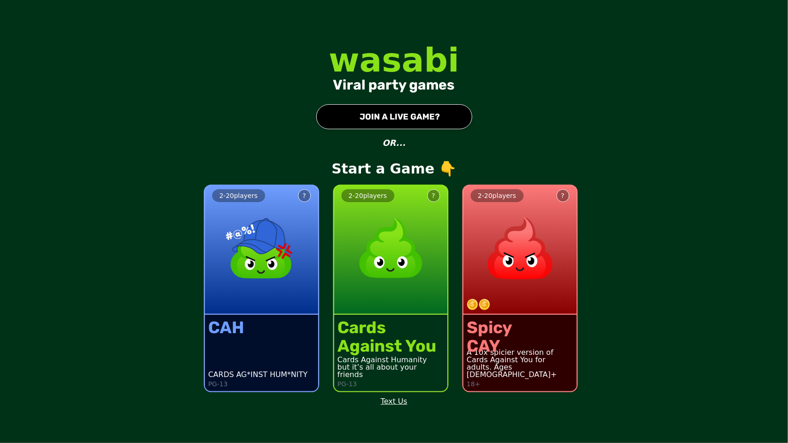
click at [382, 277] on img at bounding box center [390, 248] width 81 height 81
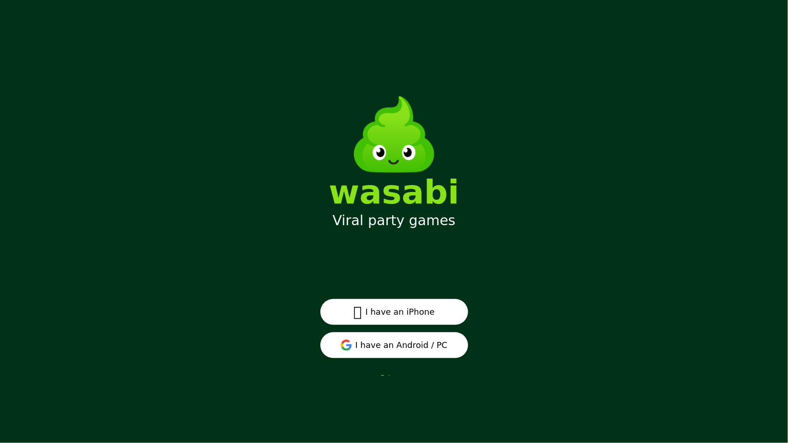
click at [399, 307] on button " I have an iPhone" at bounding box center [394, 312] width 148 height 26
click at [388, 336] on button "I have an Android / PC" at bounding box center [394, 345] width 148 height 26
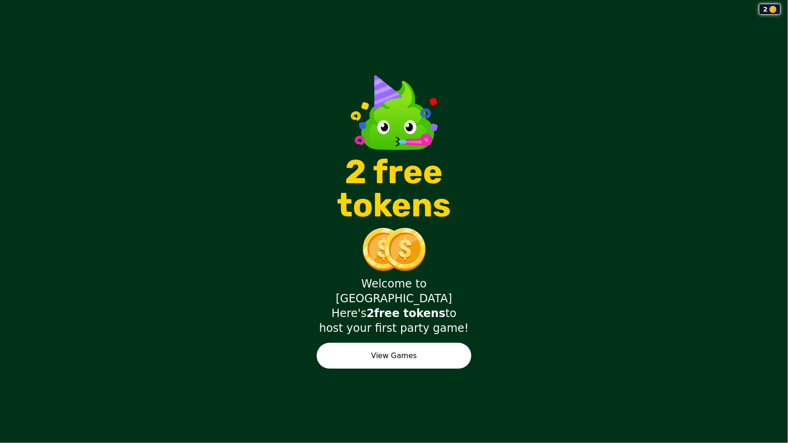
click at [441, 344] on button "View Games" at bounding box center [394, 356] width 155 height 26
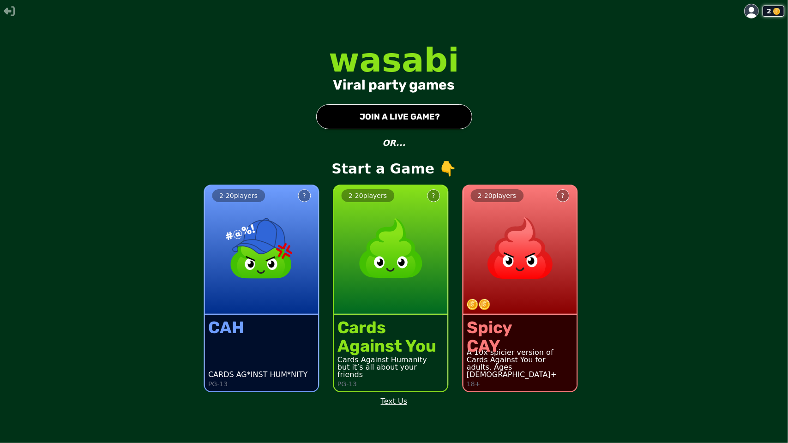
click at [388, 307] on div "2 - 20 players ?" at bounding box center [391, 250] width 114 height 129
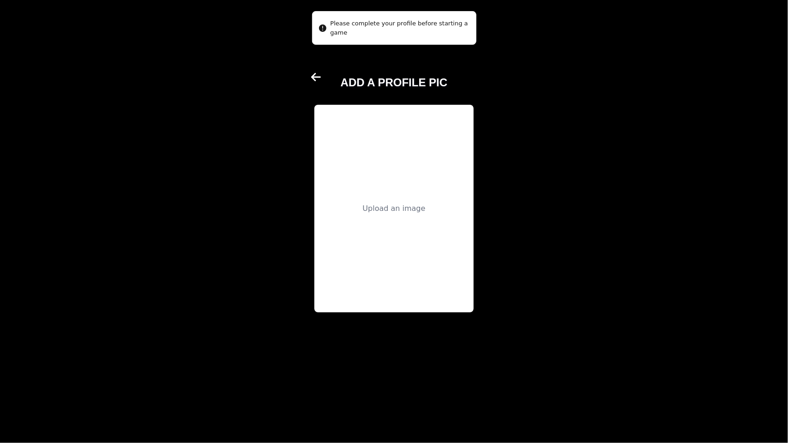
click at [402, 211] on div "Upload an image" at bounding box center [393, 208] width 63 height 11
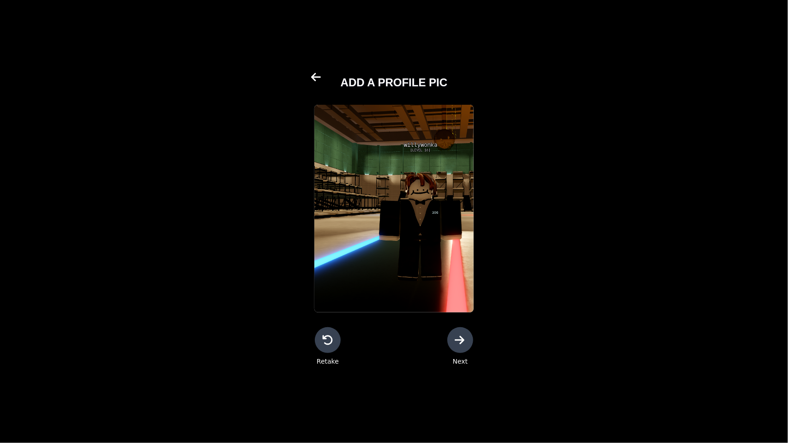
click at [464, 340] on icon at bounding box center [460, 340] width 10 height 8
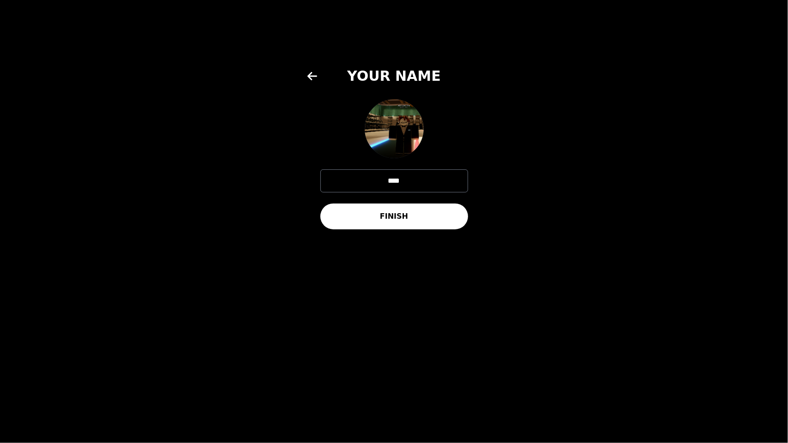
click at [383, 208] on button "FINISH" at bounding box center [394, 217] width 148 height 26
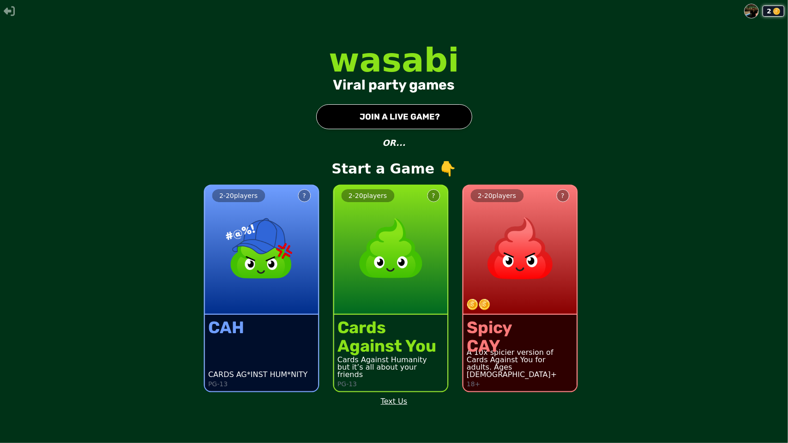
click at [757, 9] on img at bounding box center [752, 11] width 14 height 14
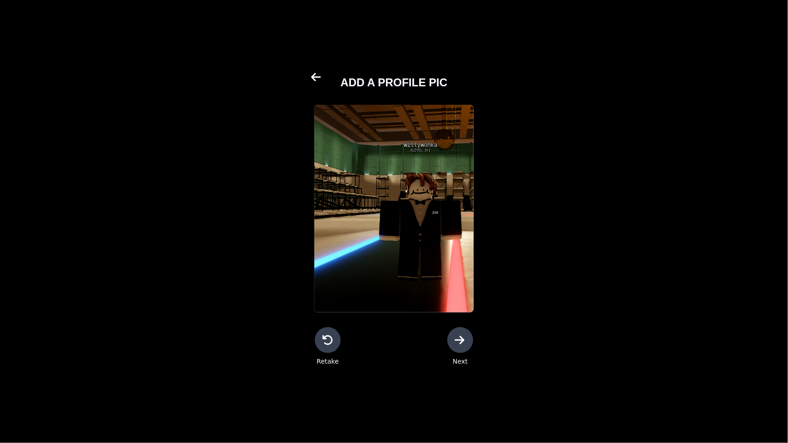
click at [337, 73] on div "ADD A PROFILE PIC" at bounding box center [393, 79] width 159 height 22
click at [459, 350] on div at bounding box center [460, 340] width 26 height 26
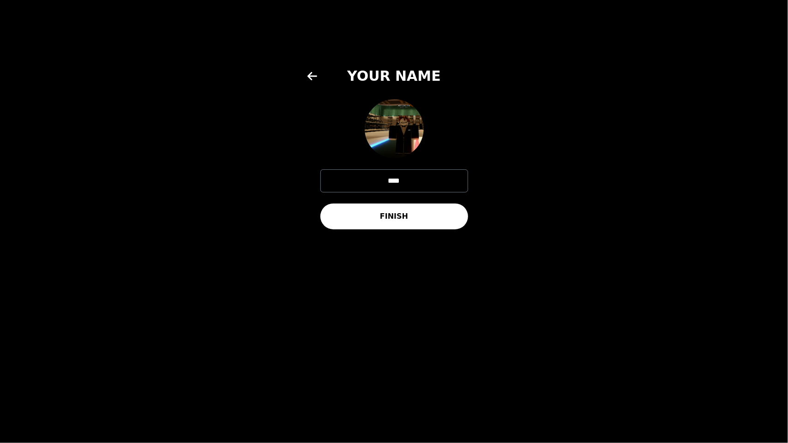
click at [422, 186] on input "****" at bounding box center [394, 180] width 148 height 23
type input "*"
type input "****"
click at [416, 214] on button "FINISH" at bounding box center [394, 217] width 148 height 26
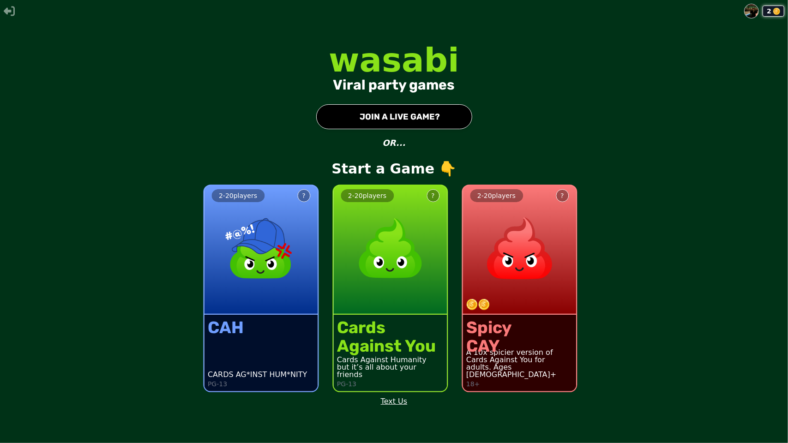
click at [390, 238] on img at bounding box center [389, 248] width 81 height 81
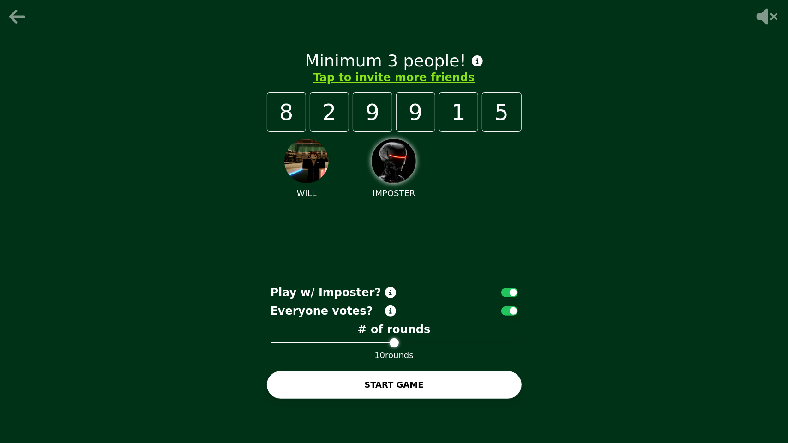
click at [24, 9] on icon at bounding box center [18, 16] width 22 height 18
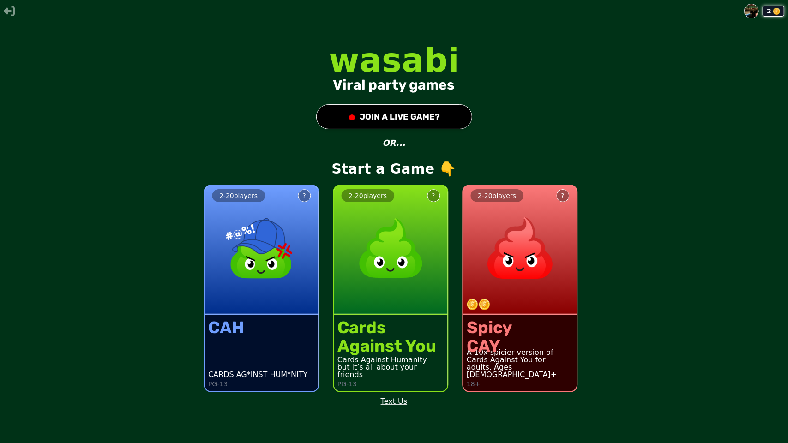
click at [374, 120] on button "● JOIN A LIVE GAME?" at bounding box center [394, 116] width 156 height 25
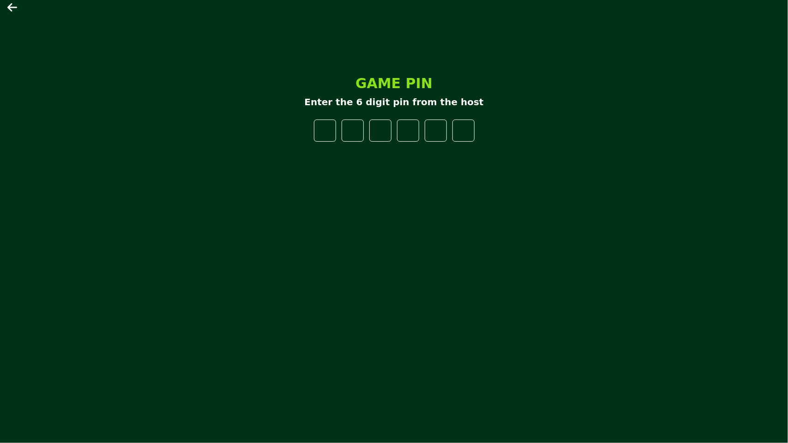
type input "*"
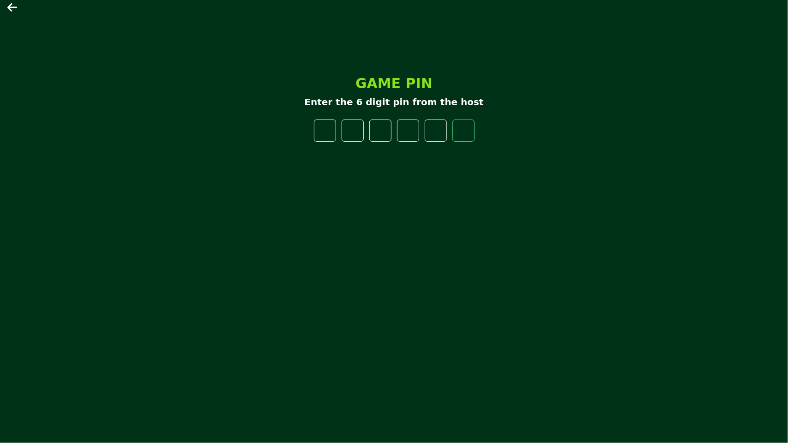
type input "*"
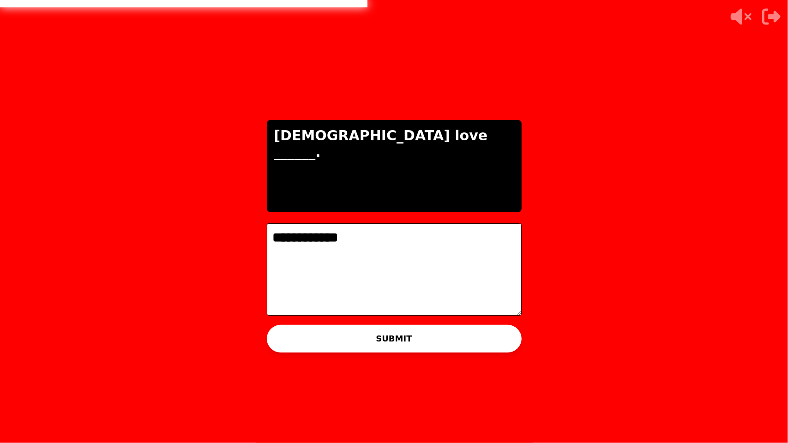
type textarea "**********"
click at [398, 343] on button "SUBMIT" at bounding box center [394, 339] width 255 height 28
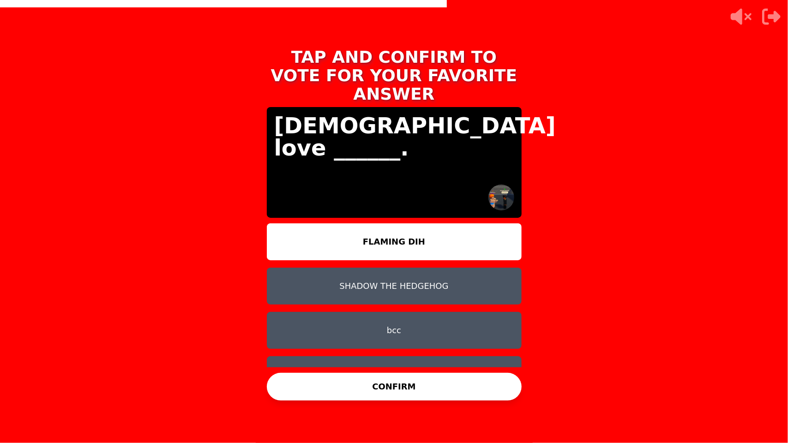
click at [389, 228] on button "FLAMING DIH" at bounding box center [394, 241] width 255 height 37
click at [418, 373] on button "CONFIRM" at bounding box center [394, 387] width 255 height 28
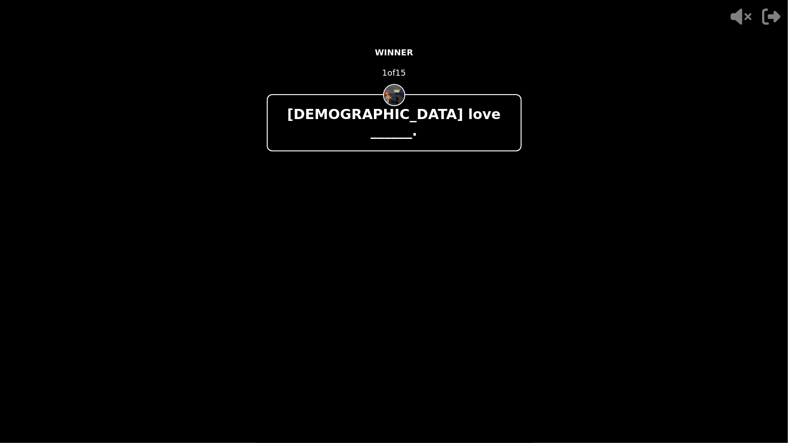
click at [414, 389] on div "- 500 PTS WINNER 1 of 15 Latinos love ______. + 1500 sun WINS 5 VOTES" at bounding box center [394, 221] width 255 height 369
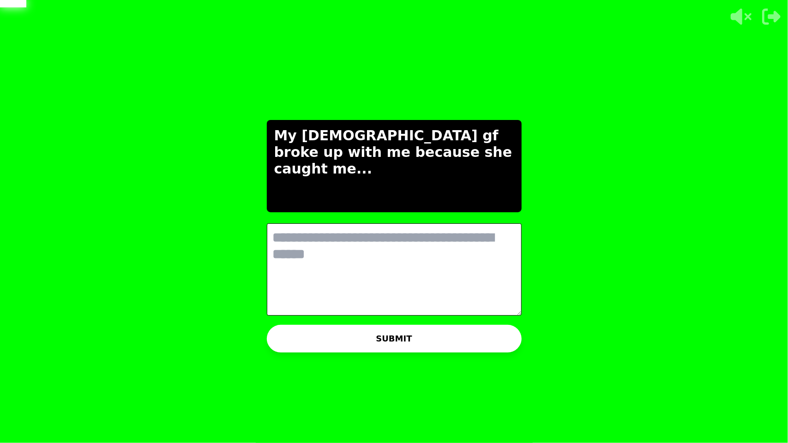
click at [384, 269] on textarea at bounding box center [394, 269] width 255 height 92
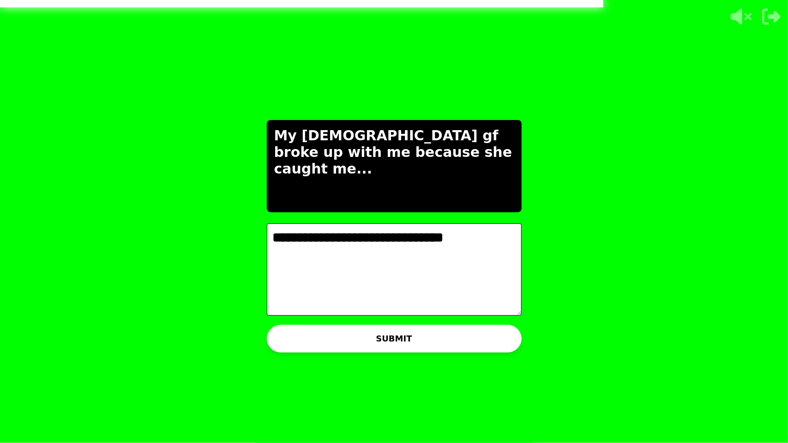
type textarea "**********"
click at [452, 338] on button "SUBMIT" at bounding box center [394, 339] width 255 height 28
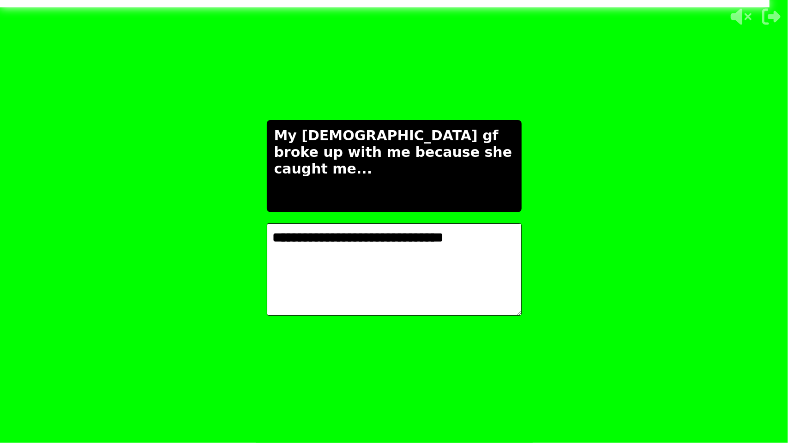
click at [745, 22] on icon at bounding box center [740, 16] width 30 height 18
click at [735, 16] on icon at bounding box center [742, 16] width 23 height 17
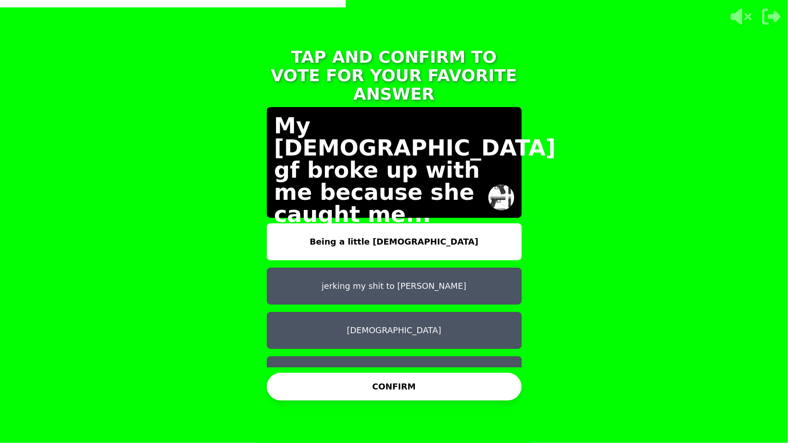
click at [430, 356] on button "Using bible papers as tissues" at bounding box center [394, 374] width 255 height 37
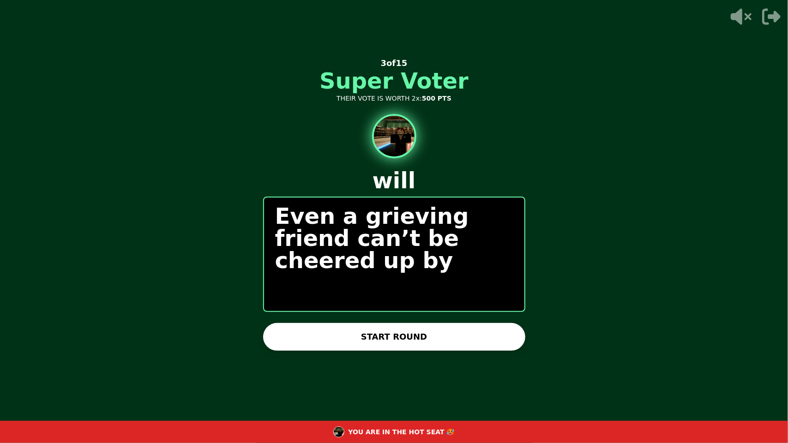
click at [449, 331] on button "START ROUND" at bounding box center [394, 337] width 262 height 28
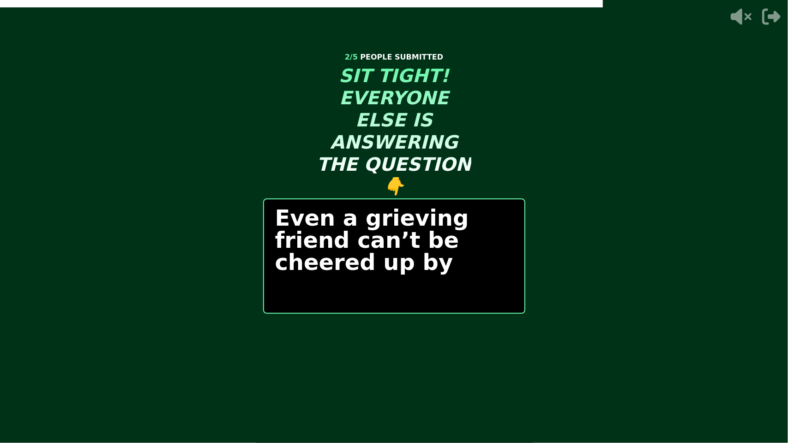
click at [263, 325] on button "START ROUND" at bounding box center [394, 339] width 262 height 28
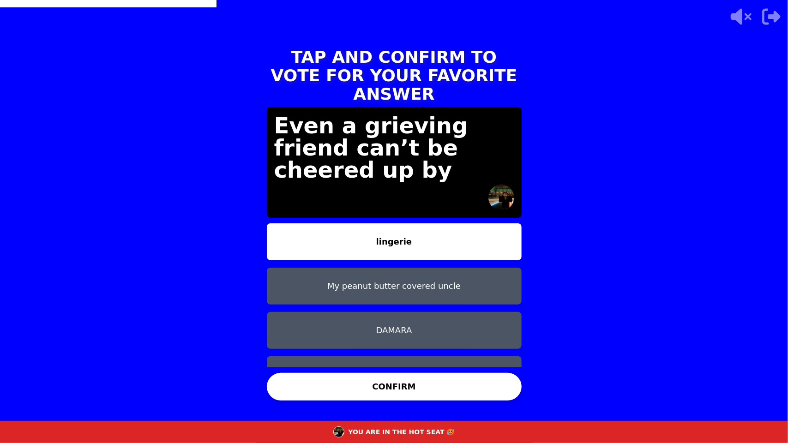
click at [418, 356] on button "Showing them two girls one cup" at bounding box center [394, 374] width 255 height 37
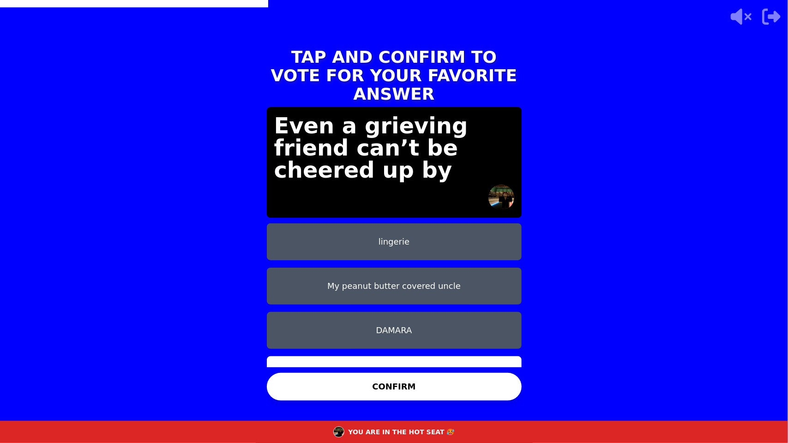
click at [392, 277] on button "My peanut butter covered uncle" at bounding box center [394, 286] width 255 height 37
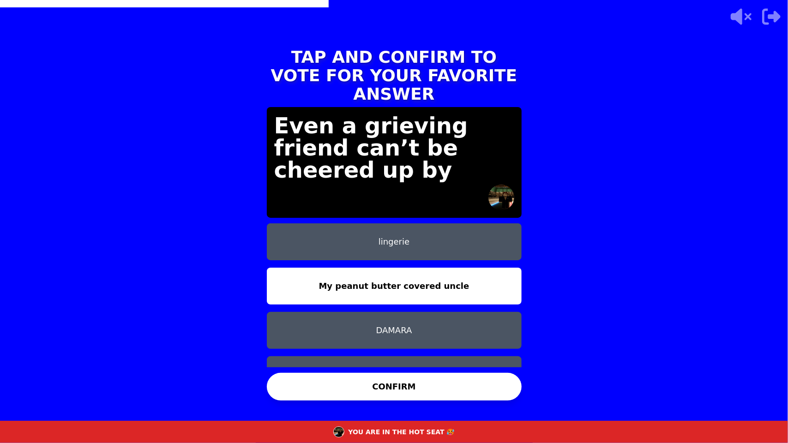
click at [402, 382] on button "CONFIRM" at bounding box center [394, 387] width 255 height 28
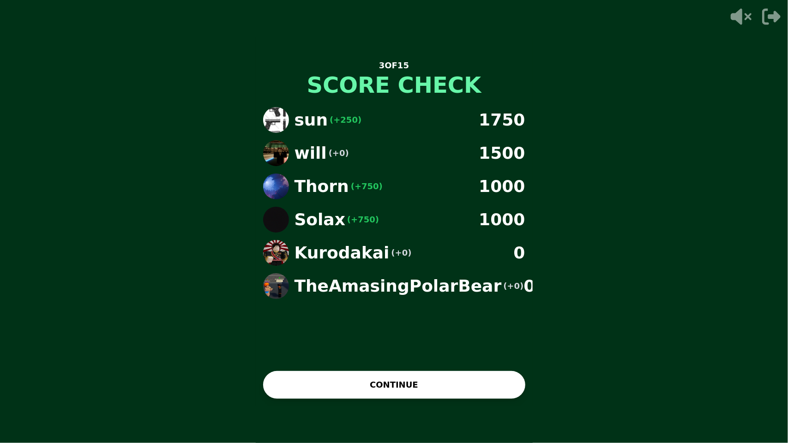
click at [452, 391] on button "CONTINUE" at bounding box center [394, 385] width 262 height 28
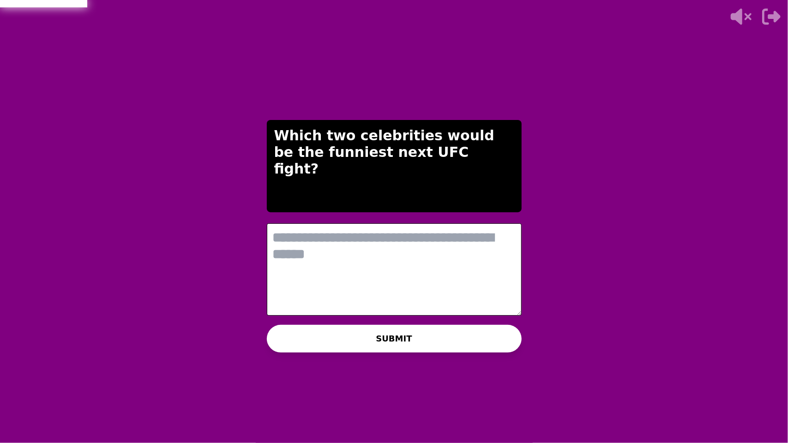
click at [331, 265] on textarea at bounding box center [394, 269] width 255 height 92
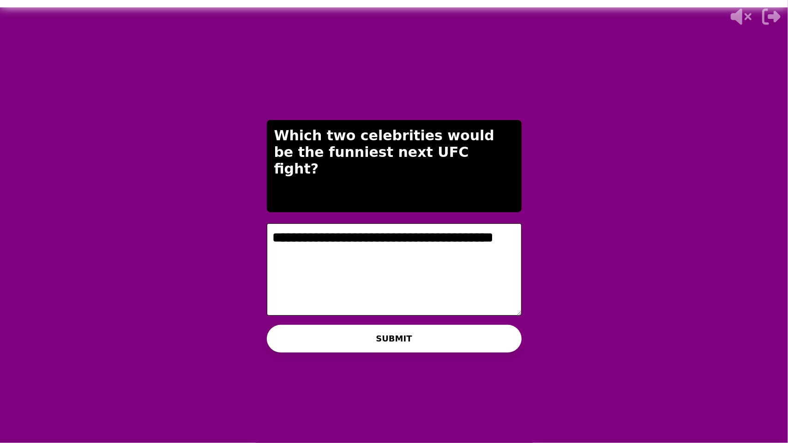
type textarea "**********"
click at [363, 341] on button "SUBMIT" at bounding box center [394, 339] width 255 height 28
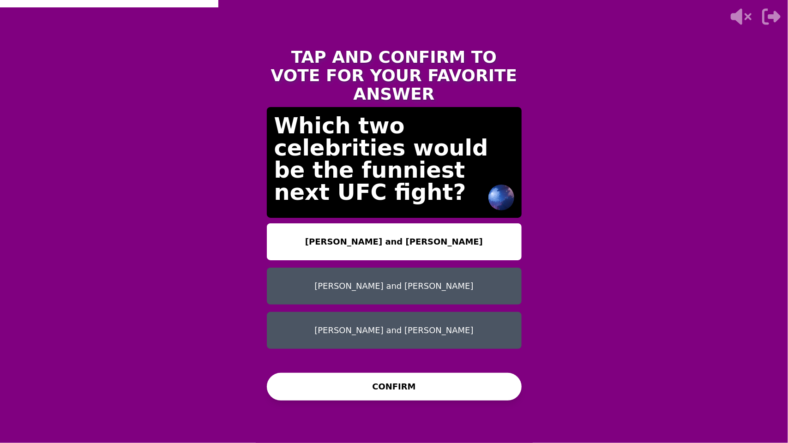
click at [390, 268] on button "Ellen degeneres and Stephen hawking" at bounding box center [394, 286] width 255 height 37
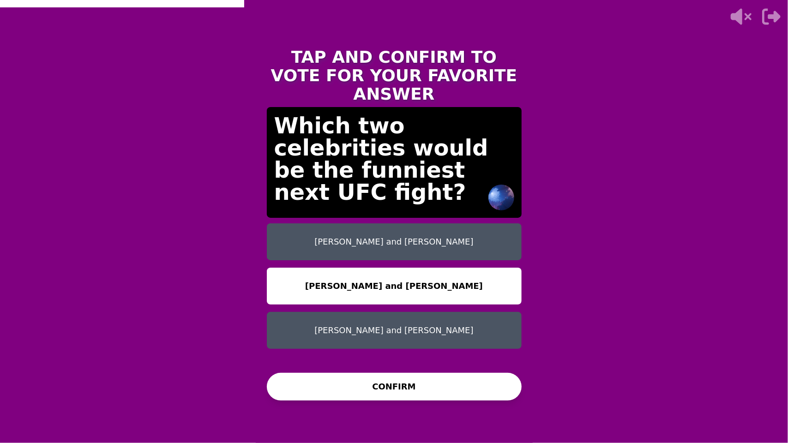
drag, startPoint x: 386, startPoint y: 219, endPoint x: 385, endPoint y: 230, distance: 11.1
click at [385, 225] on button "diddy and epstein" at bounding box center [394, 241] width 255 height 37
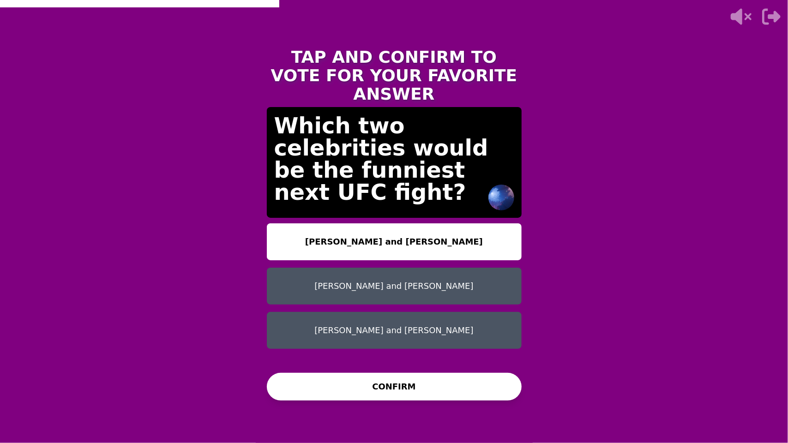
click at [391, 394] on button "CONFIRM" at bounding box center [394, 387] width 255 height 28
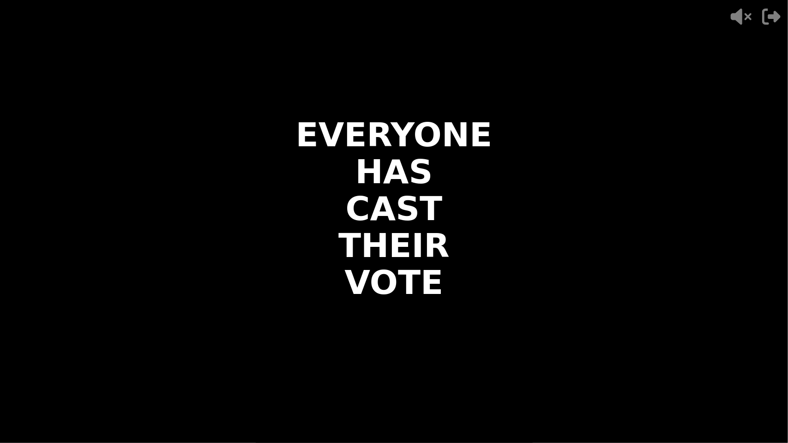
click at [523, 191] on video at bounding box center [394, 221] width 788 height 443
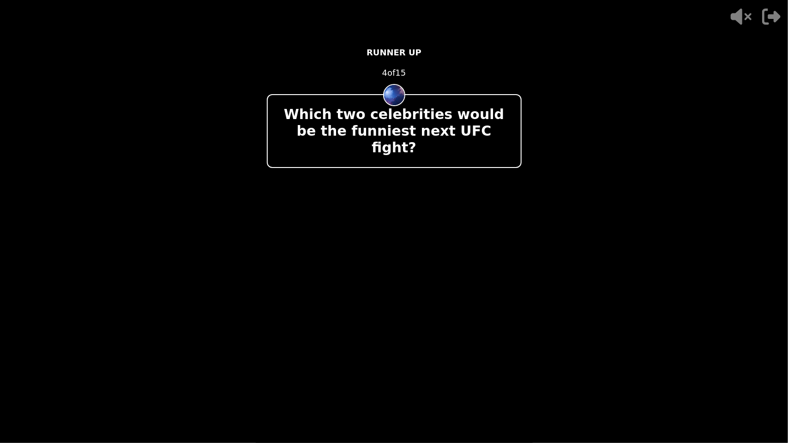
click at [476, 245] on div "- 500 PTS RUNNER UP 4 of 15 Which two celebrities would be the funniest next UF…" at bounding box center [394, 221] width 255 height 369
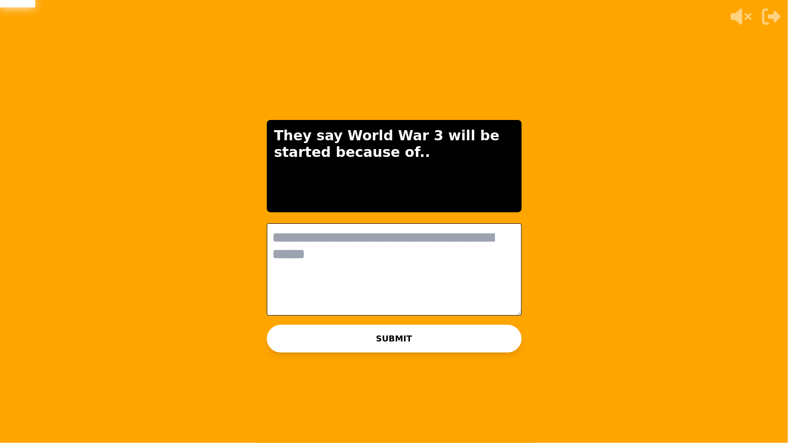
click at [380, 211] on div "They say World War 3 will be started because of.." at bounding box center [394, 166] width 255 height 92
click at [355, 271] on textarea at bounding box center [394, 269] width 255 height 92
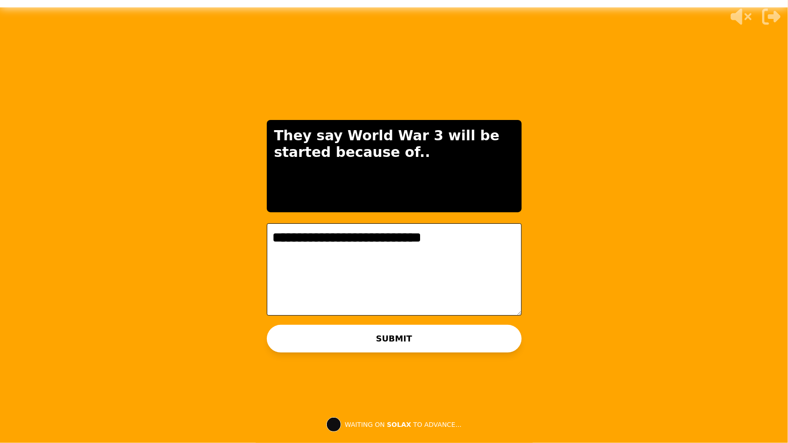
type textarea "**********"
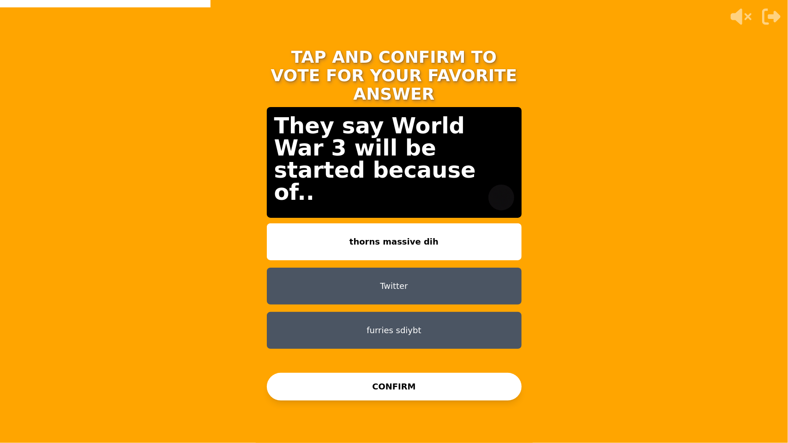
click at [400, 390] on button "CONFIRM" at bounding box center [394, 387] width 255 height 28
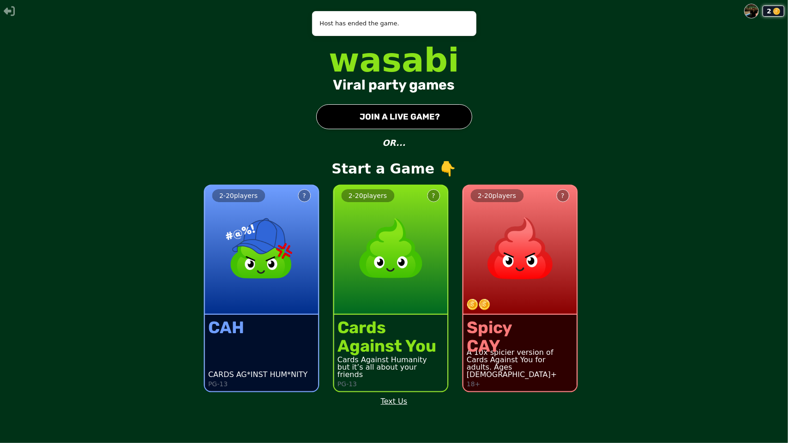
click at [393, 124] on button "● JOIN A LIVE GAME?" at bounding box center [394, 116] width 156 height 25
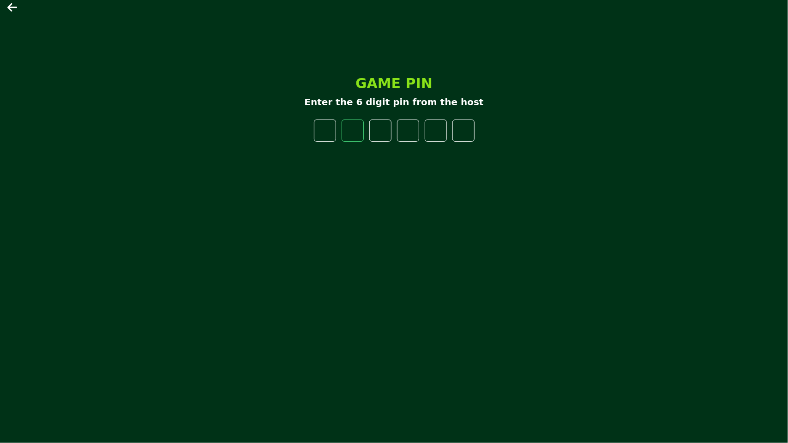
click at [330, 124] on input "*" at bounding box center [325, 131] width 22 height 22
click at [330, 125] on input "*" at bounding box center [325, 131] width 22 height 22
click at [330, 121] on input "*" at bounding box center [325, 131] width 22 height 22
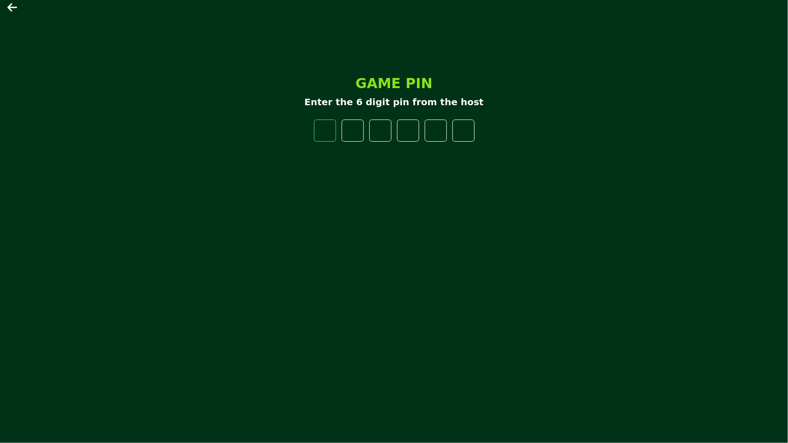
click at [330, 121] on input "*" at bounding box center [325, 131] width 22 height 22
click at [330, 130] on input "*" at bounding box center [325, 131] width 22 height 22
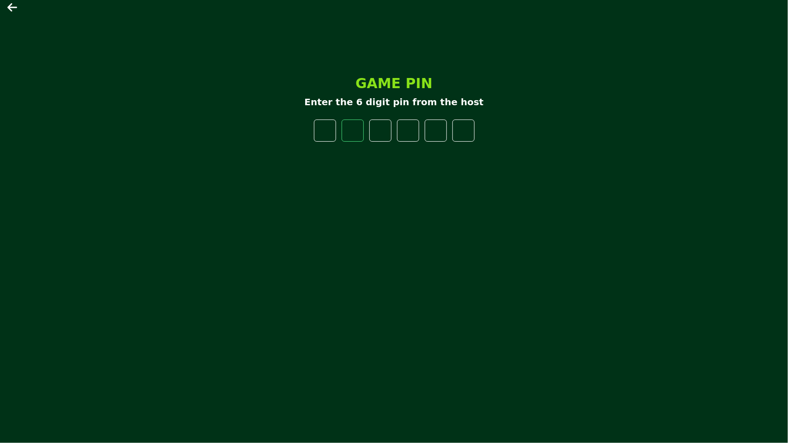
click at [330, 130] on input "*" at bounding box center [325, 131] width 22 height 22
click at [330, 131] on input "*" at bounding box center [325, 131] width 22 height 22
type input "*"
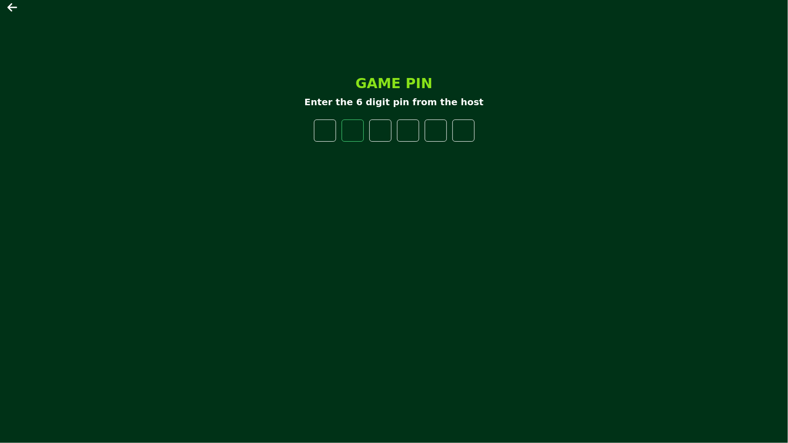
click at [330, 132] on input "*" at bounding box center [325, 131] width 22 height 22
click at [325, 133] on input "*" at bounding box center [325, 131] width 22 height 22
click at [319, 137] on input "*" at bounding box center [325, 131] width 22 height 22
type input "*"
click at [536, 247] on main "GAME PIN Enter the 6 digit pin from the host" at bounding box center [394, 221] width 788 height 443
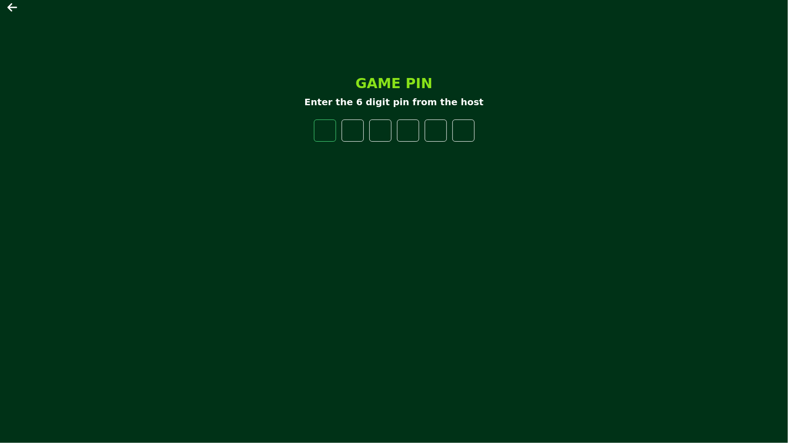
click at [315, 126] on input "number" at bounding box center [325, 131] width 22 height 22
click at [321, 118] on div "GAME PIN Enter the 6 digit pin from the host" at bounding box center [394, 222] width 277 height 308
click at [324, 122] on input "number" at bounding box center [325, 131] width 22 height 22
type input "*"
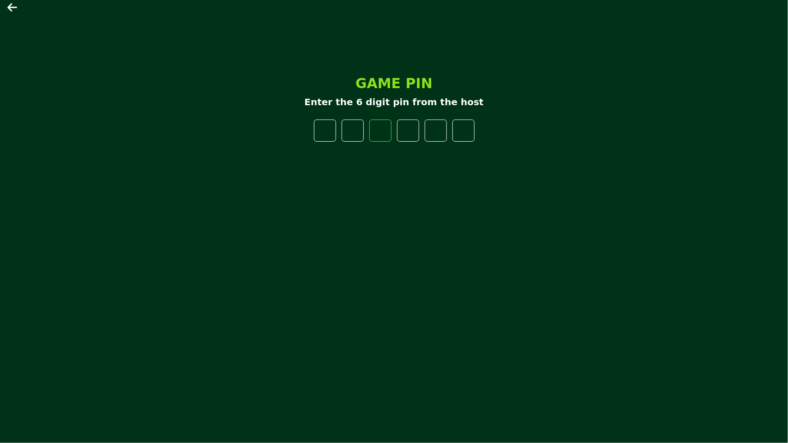
type input "*"
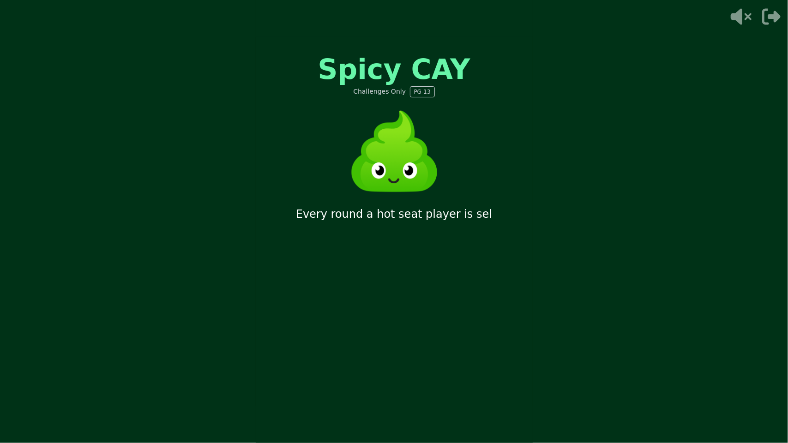
drag, startPoint x: 489, startPoint y: 191, endPoint x: 474, endPoint y: 210, distance: 24.3
click at [474, 210] on div "Spicy CAY Challenges Only PG-13 Every round a hot seat player is sel" at bounding box center [394, 221] width 277 height 369
drag, startPoint x: 473, startPoint y: 210, endPoint x: 445, endPoint y: 207, distance: 28.3
click at [455, 209] on p "Every round a hot seat player is selected an" at bounding box center [394, 222] width 255 height 30
drag, startPoint x: 444, startPoint y: 204, endPoint x: 431, endPoint y: 192, distance: 18.6
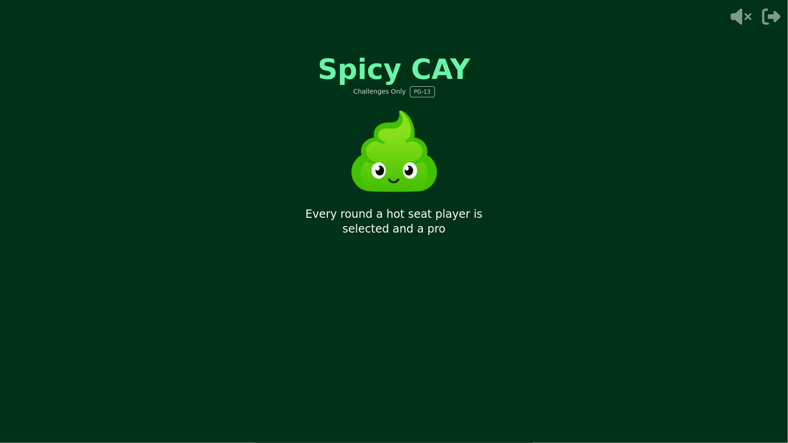
click at [431, 192] on div "Spicy CAY Challenges Only PG-13 Every round a hot seat player is selected and a…" at bounding box center [394, 221] width 277 height 369
click at [440, 191] on img at bounding box center [394, 151] width 111 height 111
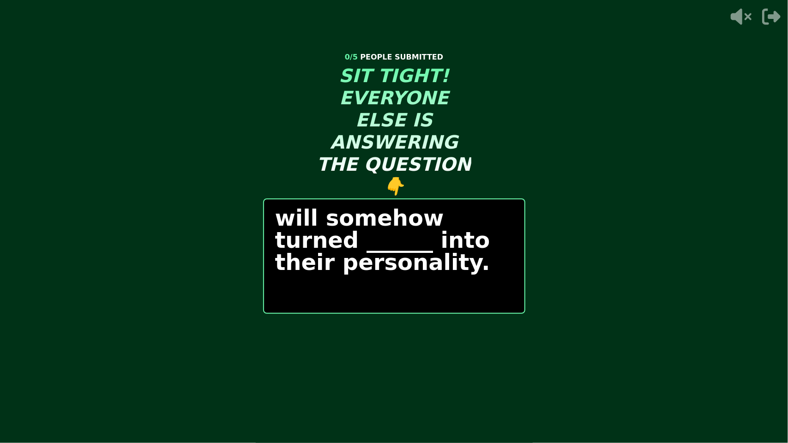
click at [388, 336] on div "START ROUND" at bounding box center [394, 339] width 262 height 28
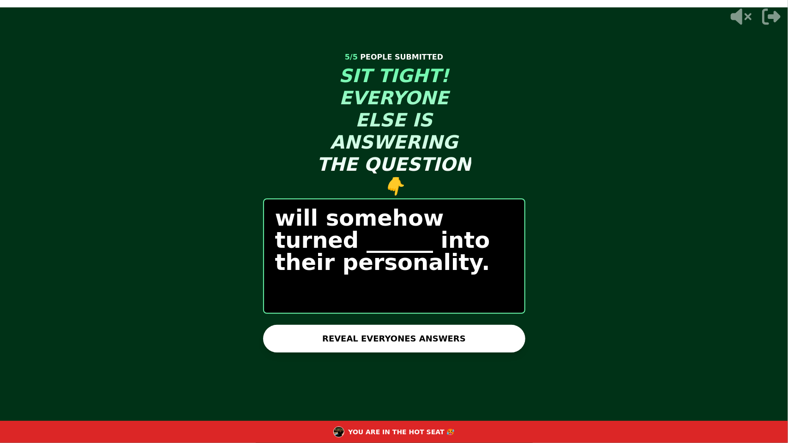
click at [403, 329] on button "REVEAL EVERYONES ANSWERS" at bounding box center [394, 339] width 262 height 28
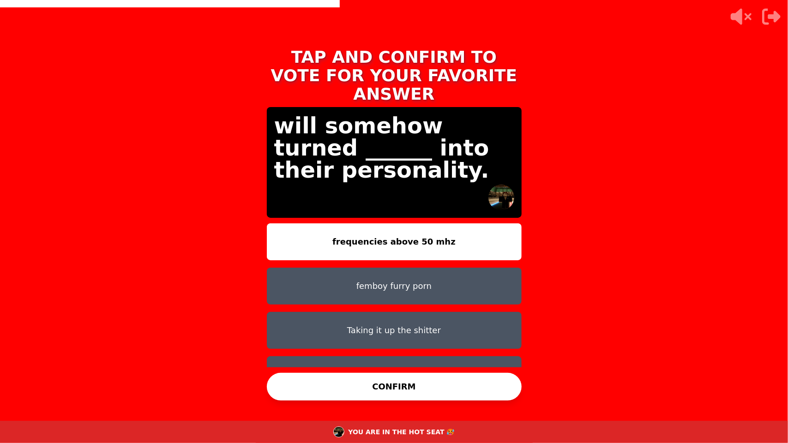
click at [441, 383] on button "CONFIRM" at bounding box center [394, 387] width 255 height 28
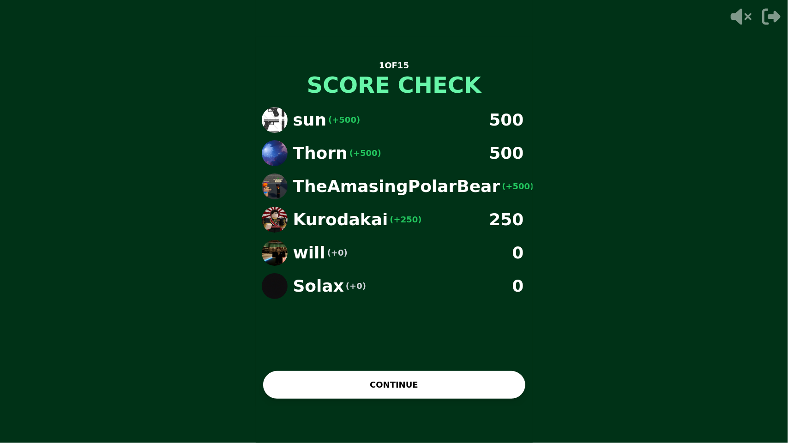
scroll to position [0, 2]
click at [509, 382] on button "CONTINUE" at bounding box center [394, 385] width 262 height 28
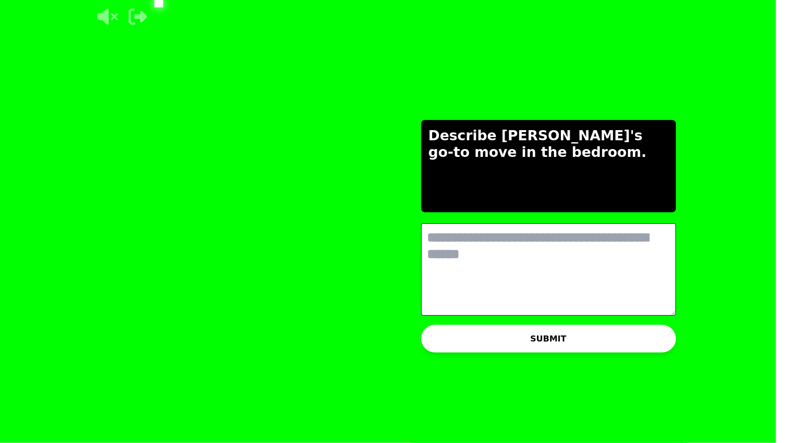
scroll to position [0, 0]
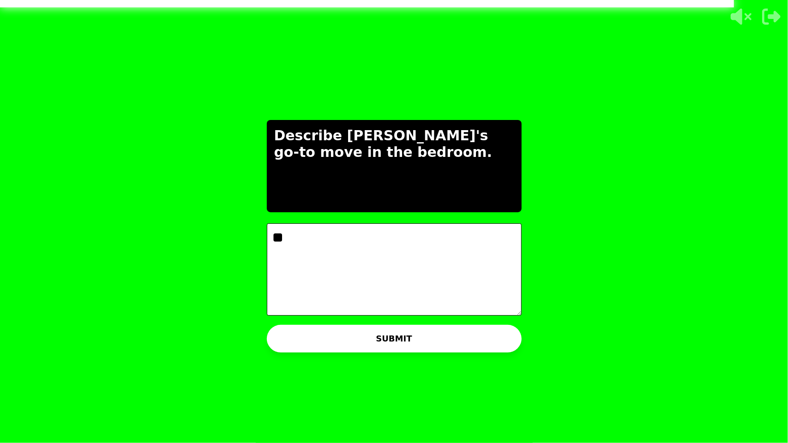
type textarea "*"
type textarea "****"
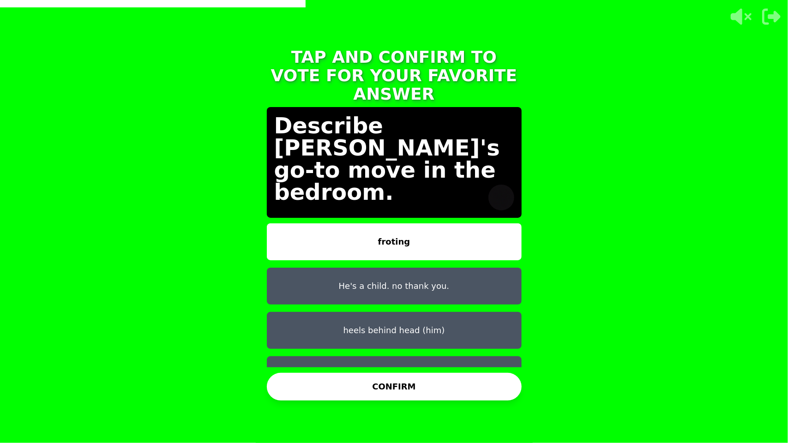
click at [401, 280] on button "He's a child. no thank you." at bounding box center [394, 286] width 255 height 37
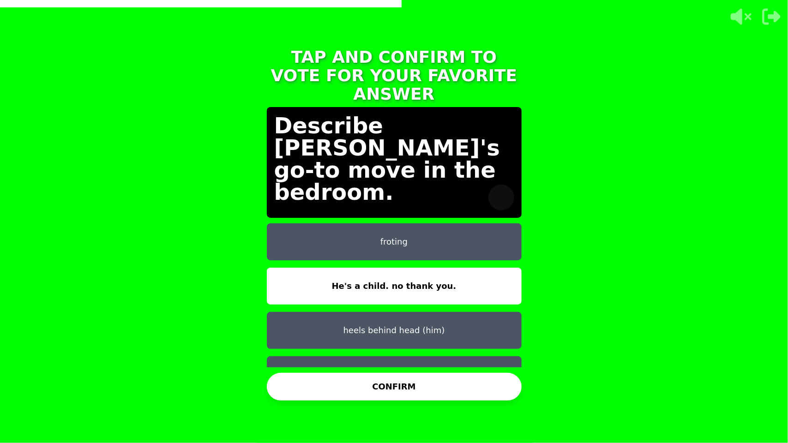
drag, startPoint x: 409, startPoint y: 334, endPoint x: 409, endPoint y: 315, distance: 19.4
click at [409, 334] on div "froting He's a child. no thank you. heels behind head (him) saying "BAZINGA!" a…" at bounding box center [394, 295] width 255 height 144
click at [409, 315] on button "heels behind head (him)" at bounding box center [394, 330] width 255 height 37
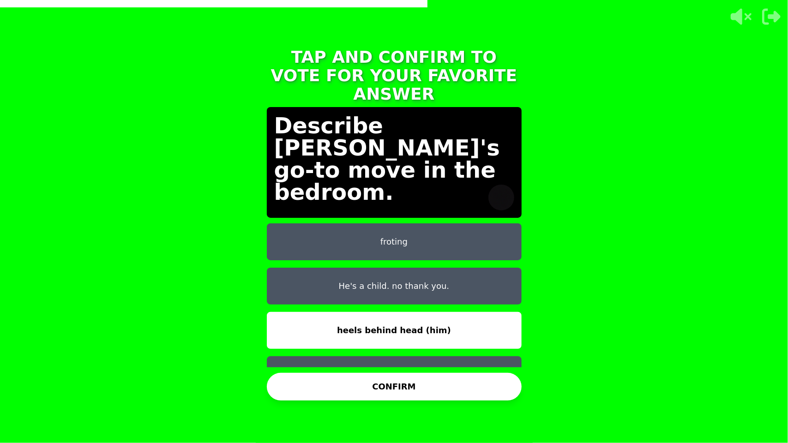
click at [399, 370] on div "TAP AND CONFIRM TO VOTE FOR YOUR FAVORITE ANSWER Describe Solax's go-to move in…" at bounding box center [394, 221] width 277 height 369
click at [395, 385] on button "CONFIRM" at bounding box center [394, 387] width 255 height 28
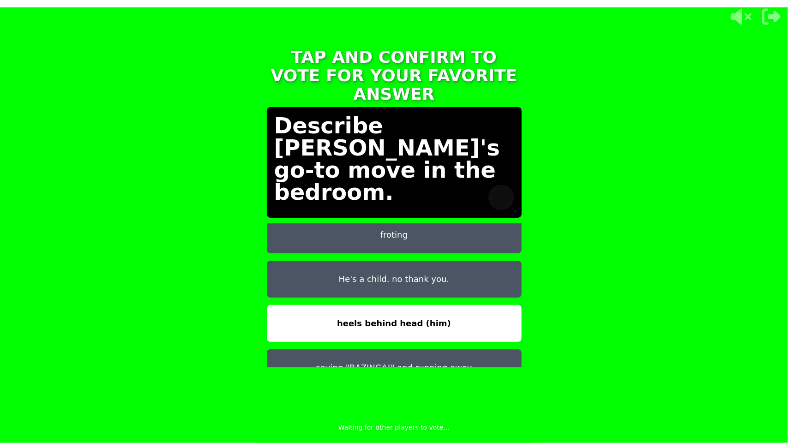
scroll to position [7, 0]
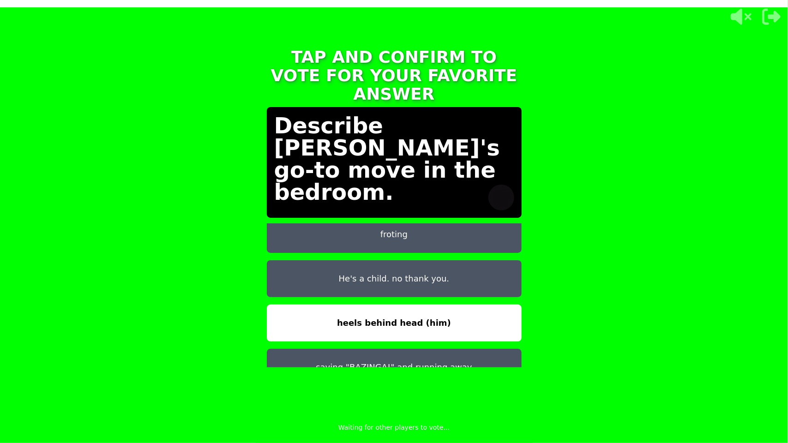
click at [436, 305] on button "heels behind head (him)" at bounding box center [394, 323] width 255 height 37
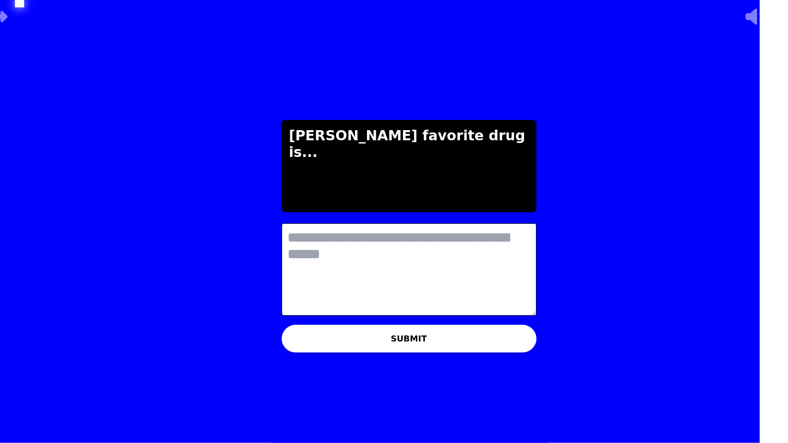
scroll to position [0, 0]
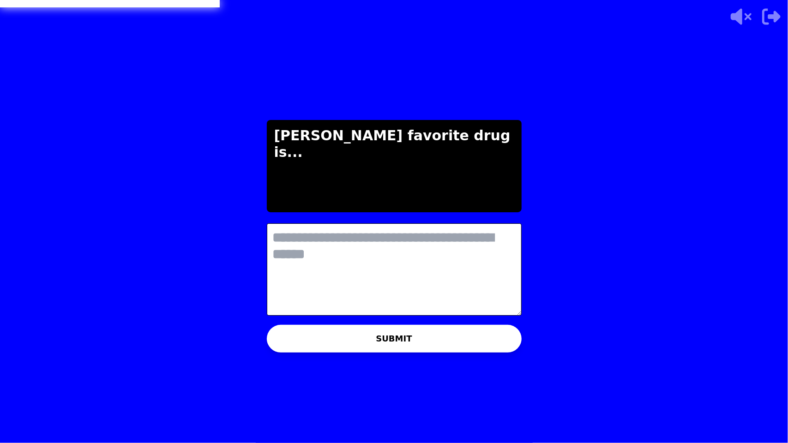
click at [423, 235] on textarea at bounding box center [394, 269] width 255 height 92
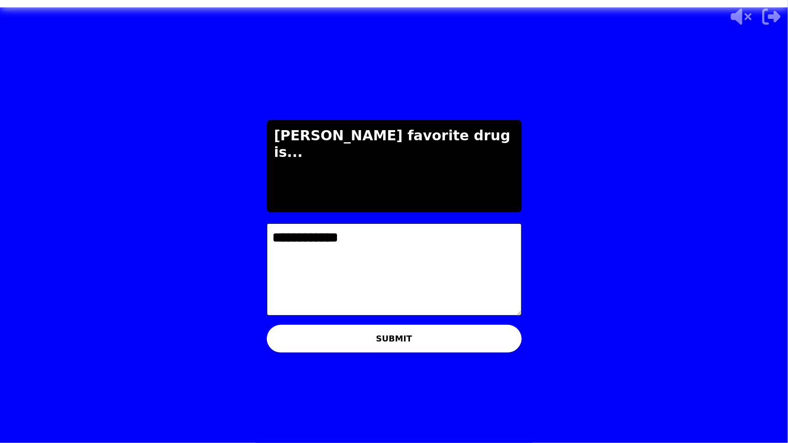
type textarea "**********"
click at [400, 347] on button "SUBMIT" at bounding box center [394, 339] width 255 height 28
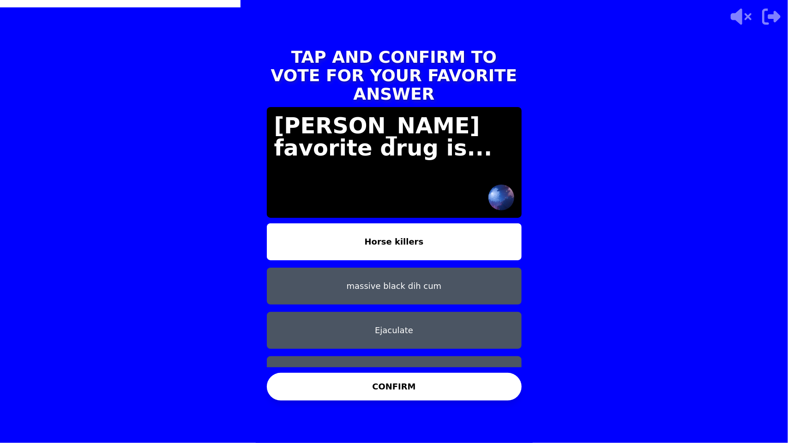
click at [388, 282] on button "massive black dih cum" at bounding box center [394, 286] width 255 height 37
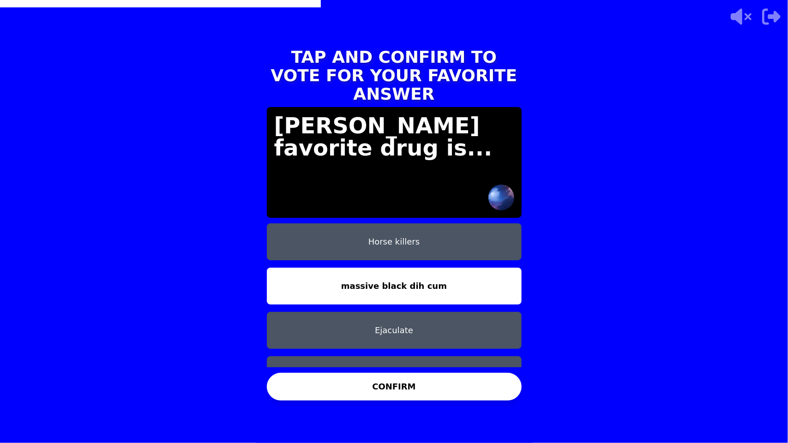
click at [402, 380] on button "CONFIRM" at bounding box center [394, 387] width 255 height 28
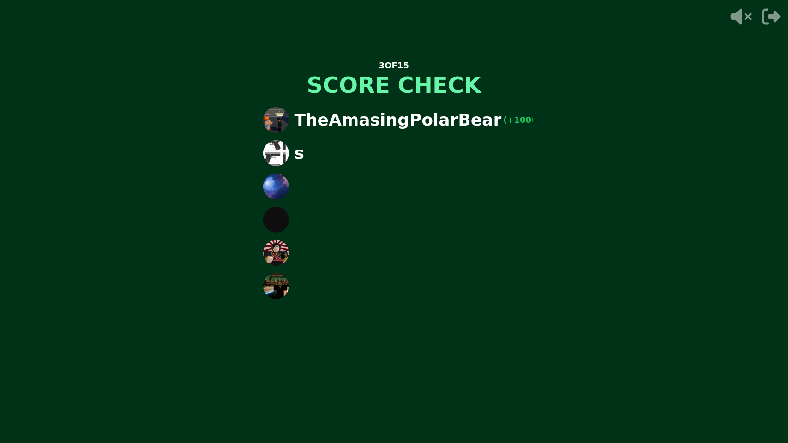
click at [557, 273] on div "3 OF 15 SCORE CHECK TheAmasingPolarBear (+1000) 2250 s" at bounding box center [394, 221] width 788 height 443
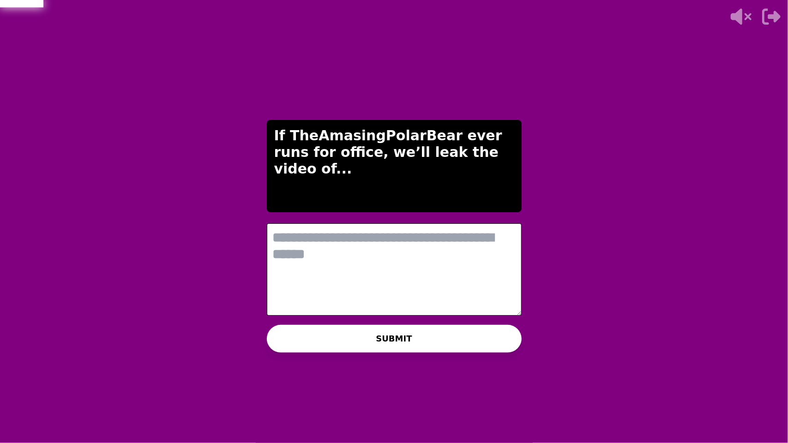
click at [425, 242] on textarea at bounding box center [394, 269] width 255 height 92
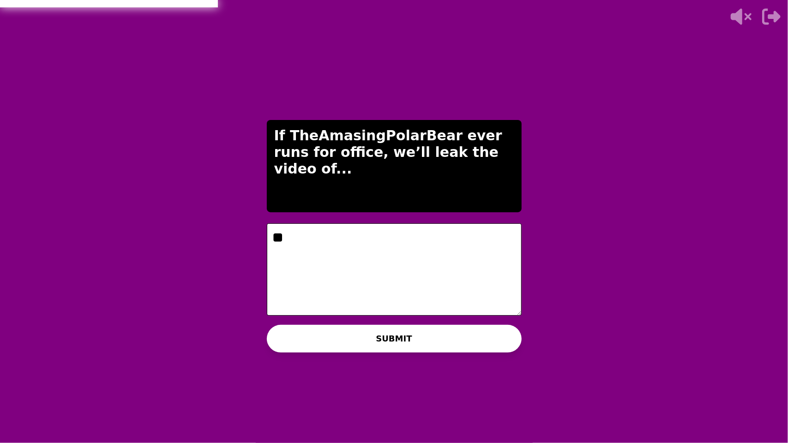
type textarea "*"
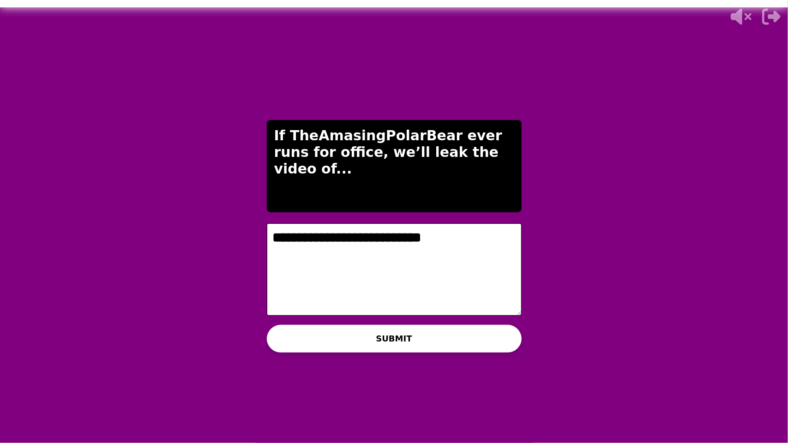
type textarea "**********"
click at [413, 326] on button "SUBMIT" at bounding box center [394, 339] width 255 height 28
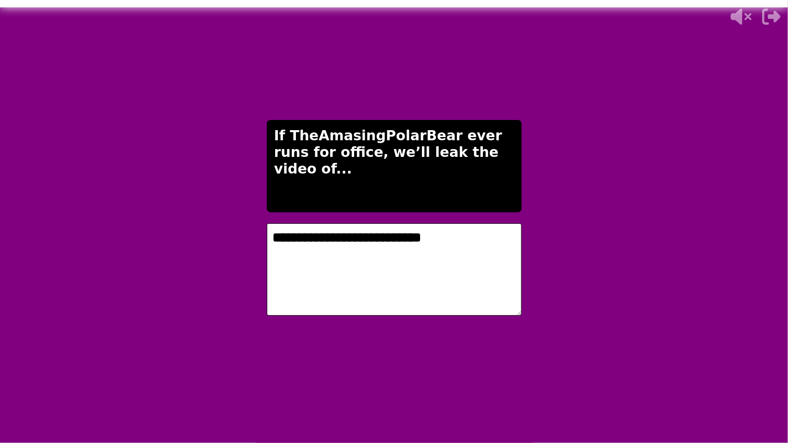
click at [769, 18] on icon "button" at bounding box center [771, 17] width 18 height 16
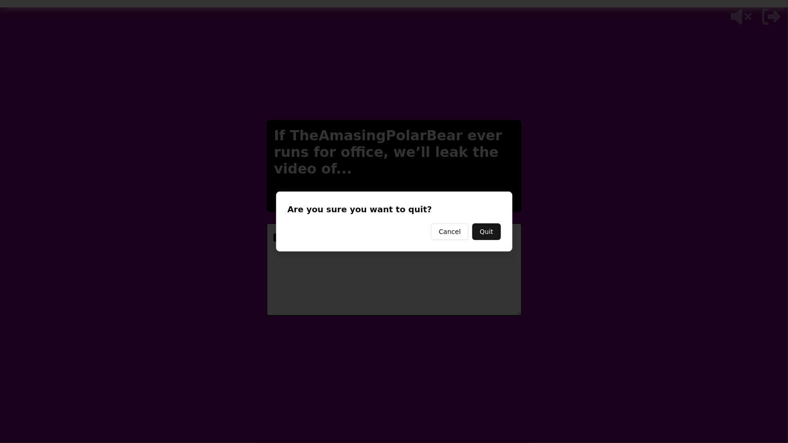
click at [480, 241] on div "Are you sure you want to quit? Cancel Quit" at bounding box center [394, 222] width 236 height 60
click at [492, 228] on button "Quit" at bounding box center [486, 231] width 28 height 17
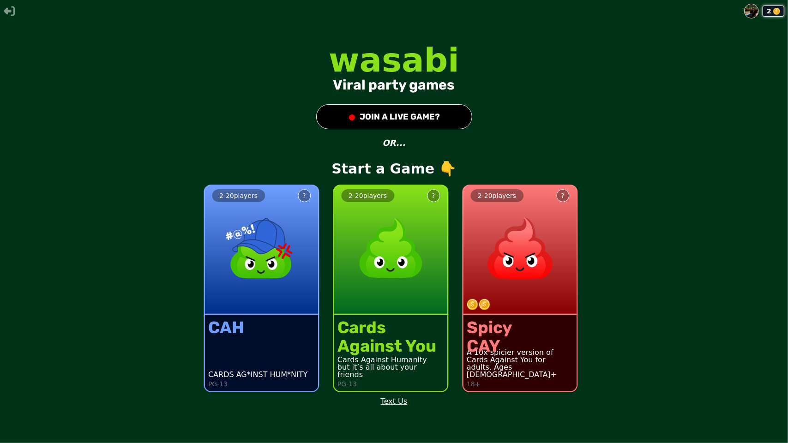
click at [0, 11] on div "2" at bounding box center [394, 11] width 788 height 15
click at [4, 9] on icon "button" at bounding box center [9, 11] width 11 height 11
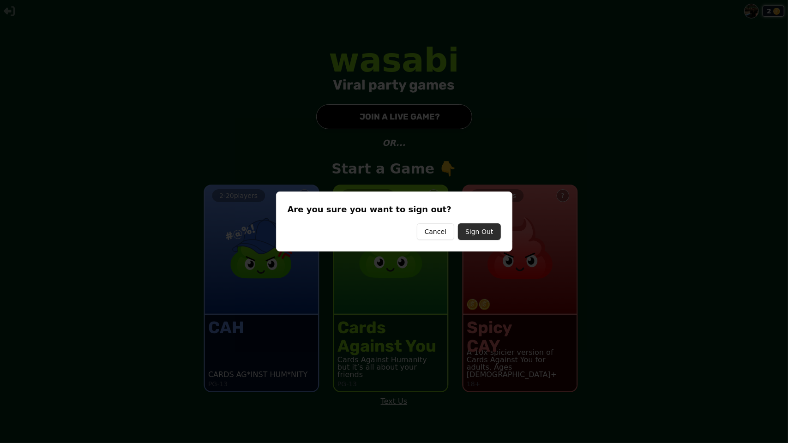
click at [470, 228] on button "Sign Out" at bounding box center [479, 231] width 42 height 17
